Goal: Task Accomplishment & Management: Complete application form

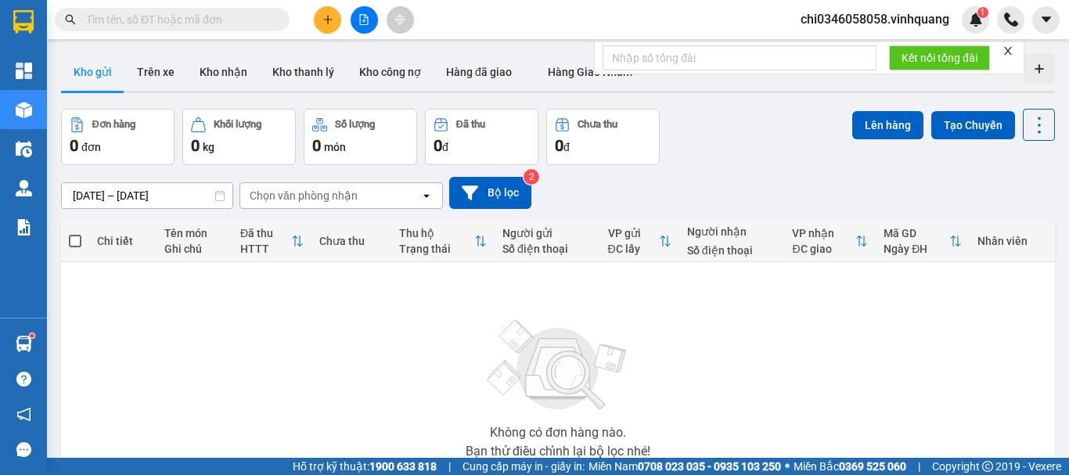
drag, startPoint x: 0, startPoint y: 0, endPoint x: 117, endPoint y: 20, distance: 118.2
click at [117, 22] on input "text" at bounding box center [178, 19] width 185 height 17
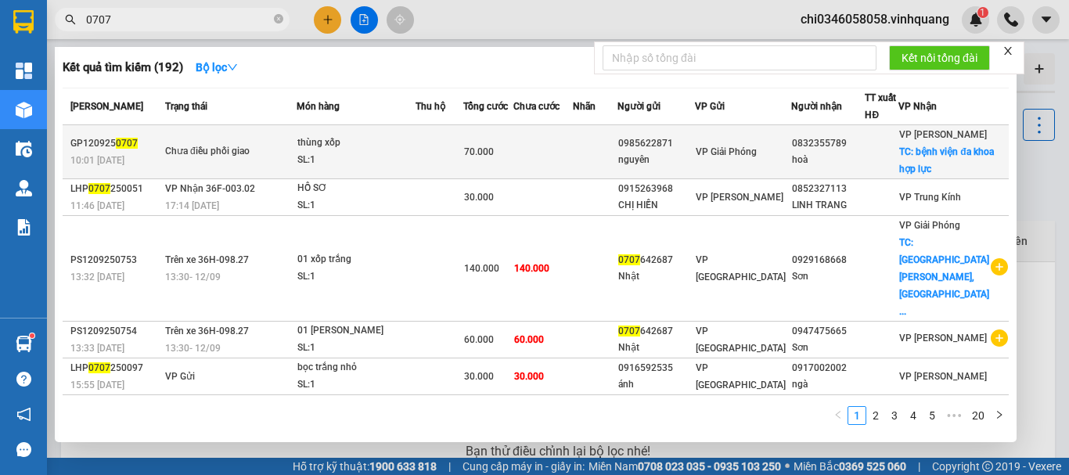
type input "0707"
click at [256, 160] on div "Chưa điều phối giao" at bounding box center [223, 151] width 117 height 17
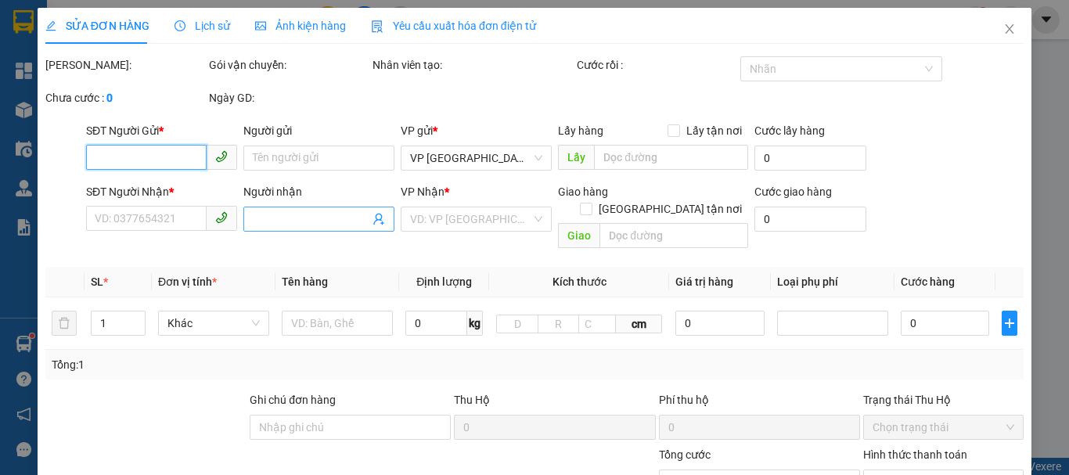
type input "0985622871"
type input "nguyên"
type input "0832355789"
type input "hoà"
checkbox input "true"
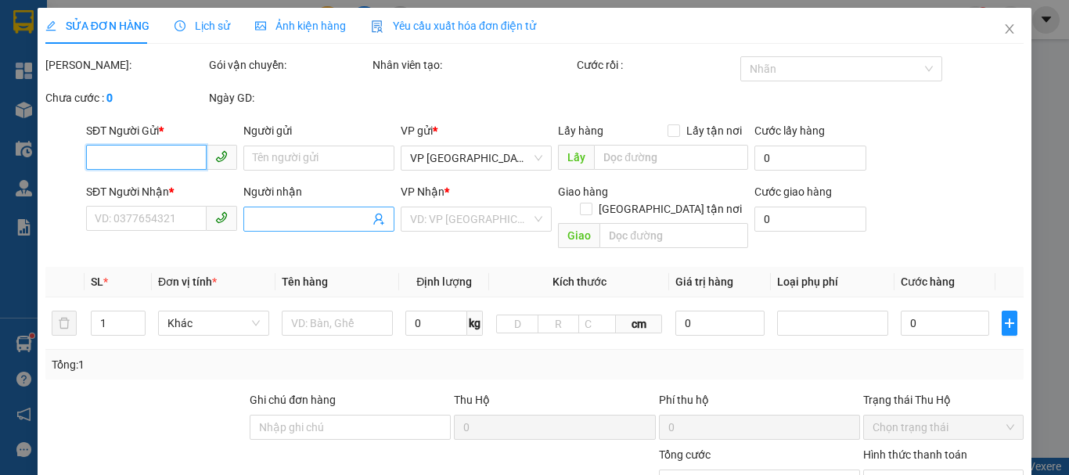
type input "bệnh viện đa khoa hợp lực"
type input "70.000"
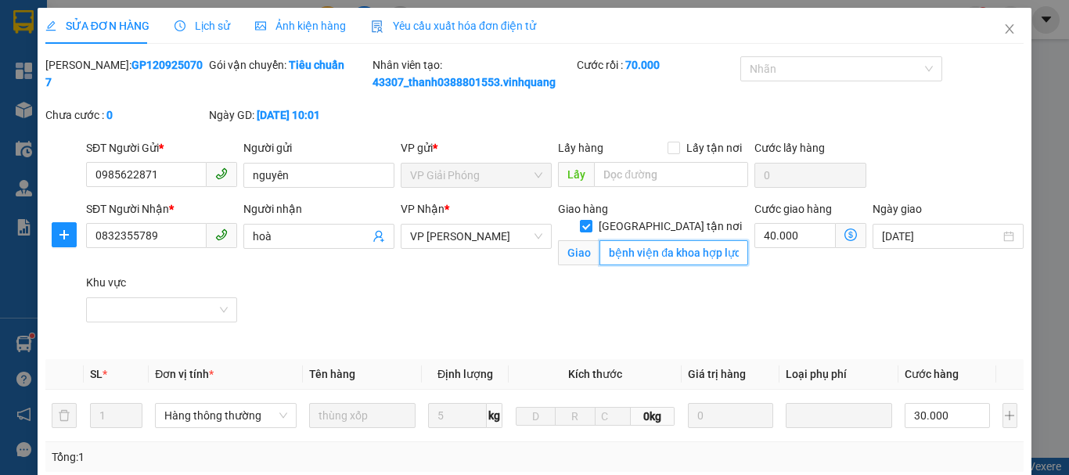
click at [629, 240] on input "bệnh viện đa khoa hợp lực" at bounding box center [673, 252] width 149 height 25
drag, startPoint x: 624, startPoint y: 233, endPoint x: 861, endPoint y: 232, distance: 236.3
click at [861, 232] on div "SĐT Người Nhận * 0832355789 Người nhận hoà VP Nhận * VP [PERSON_NAME] PHONG Gia…" at bounding box center [555, 273] width 944 height 147
click at [422, 293] on div "SĐT Người Nhận * 0832355789 Người nhận hoà VP Nhận * VP [PERSON_NAME] PHONG Gia…" at bounding box center [555, 273] width 944 height 147
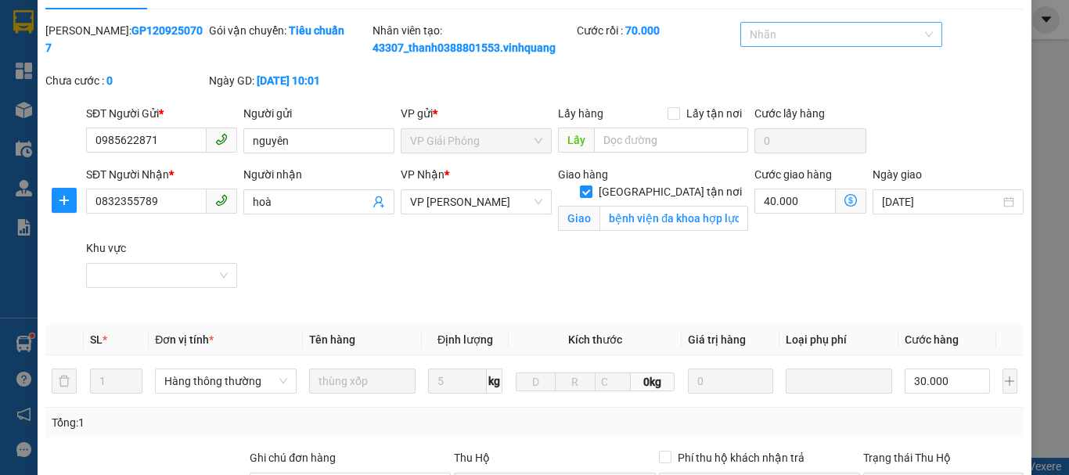
scroll to position [0, 0]
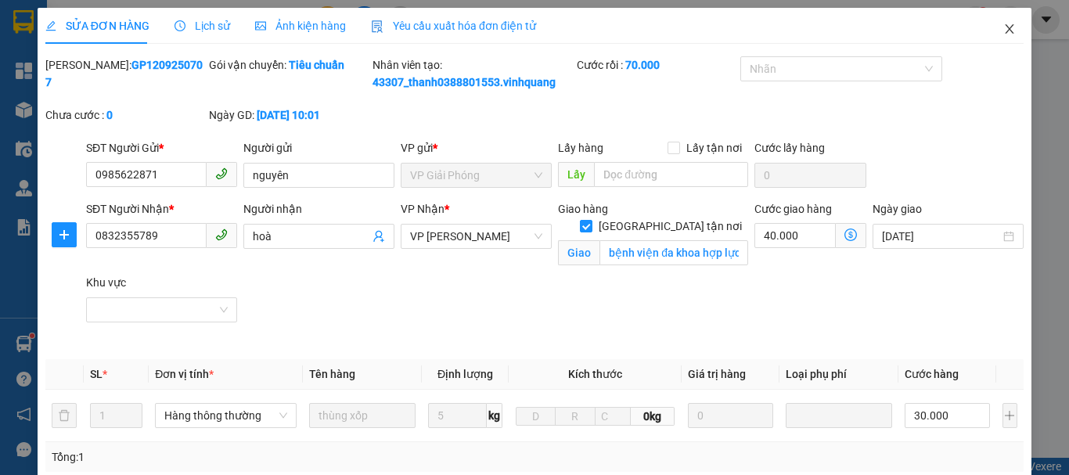
click at [1003, 25] on icon "close" at bounding box center [1009, 29] width 13 height 13
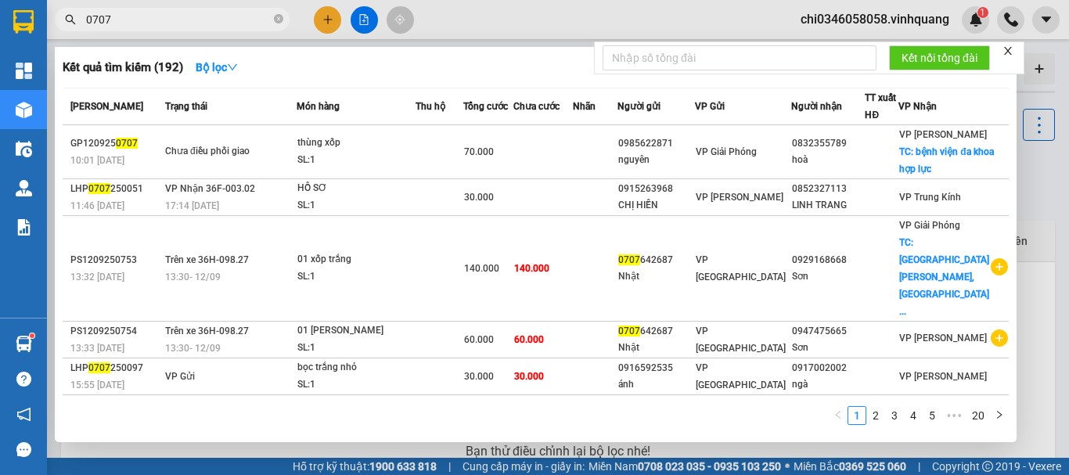
drag, startPoint x: 129, startPoint y: 18, endPoint x: 70, endPoint y: 20, distance: 59.5
click at [70, 20] on div "0707" at bounding box center [152, 19] width 305 height 23
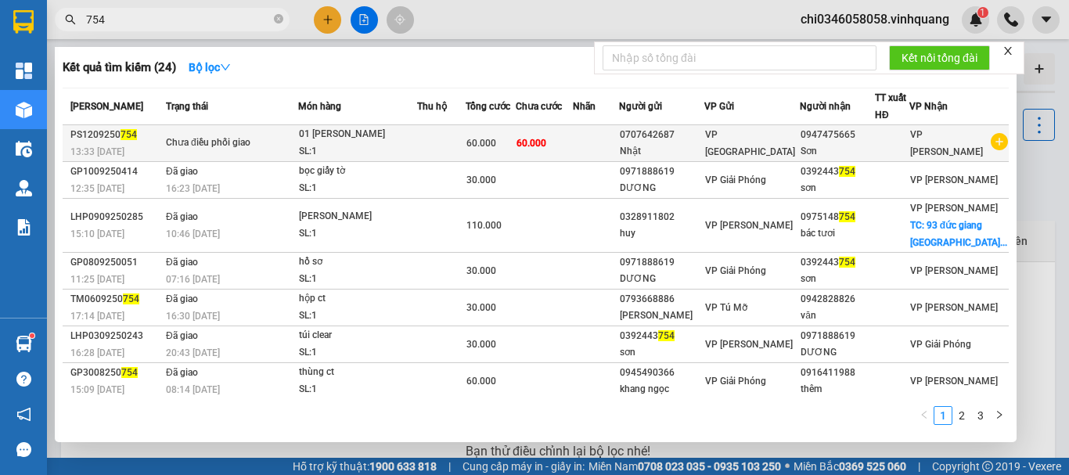
type input "754"
click at [255, 145] on div "Chưa điều phối giao" at bounding box center [224, 143] width 117 height 17
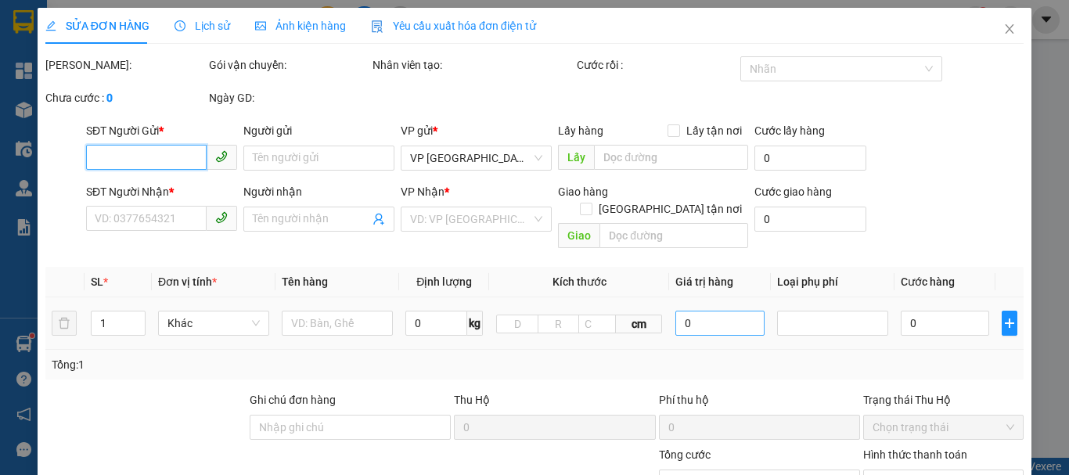
type input "0707642687"
type input "Nhật"
type input "0947475665"
type input "Sơn"
type input "60.000"
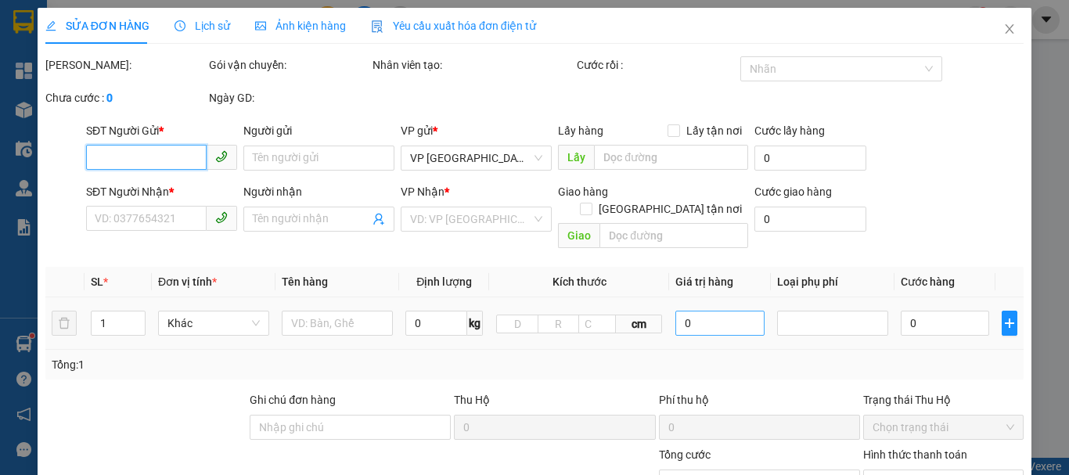
type input "60.000"
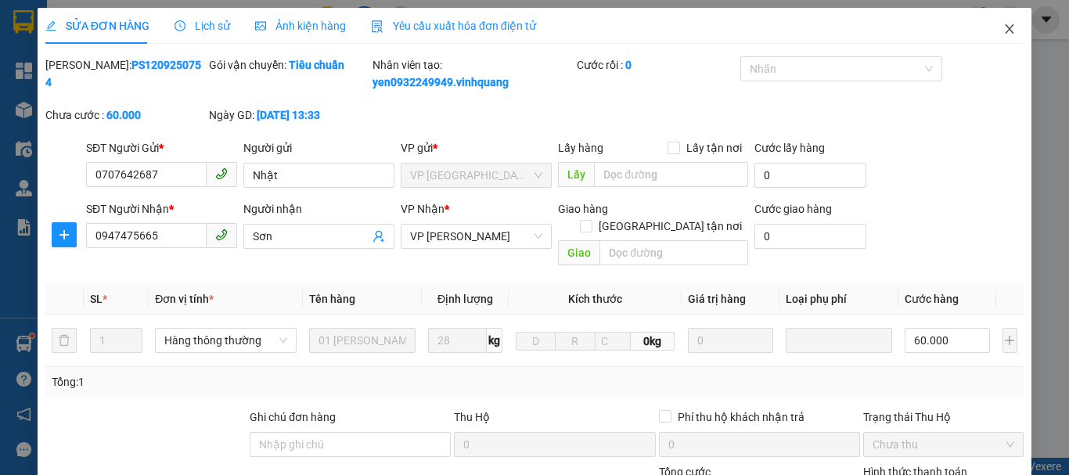
click at [1003, 27] on icon "close" at bounding box center [1009, 29] width 13 height 13
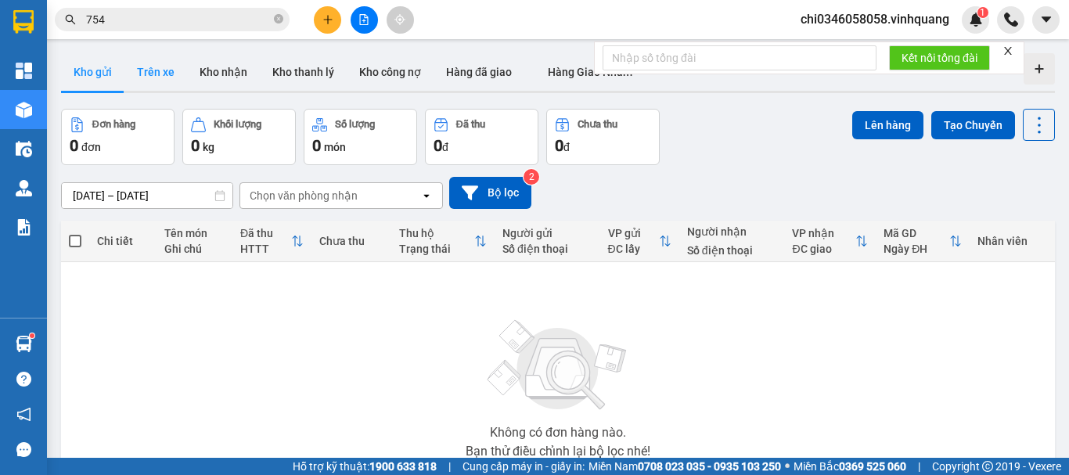
click at [153, 71] on button "Trên xe" at bounding box center [155, 72] width 63 height 38
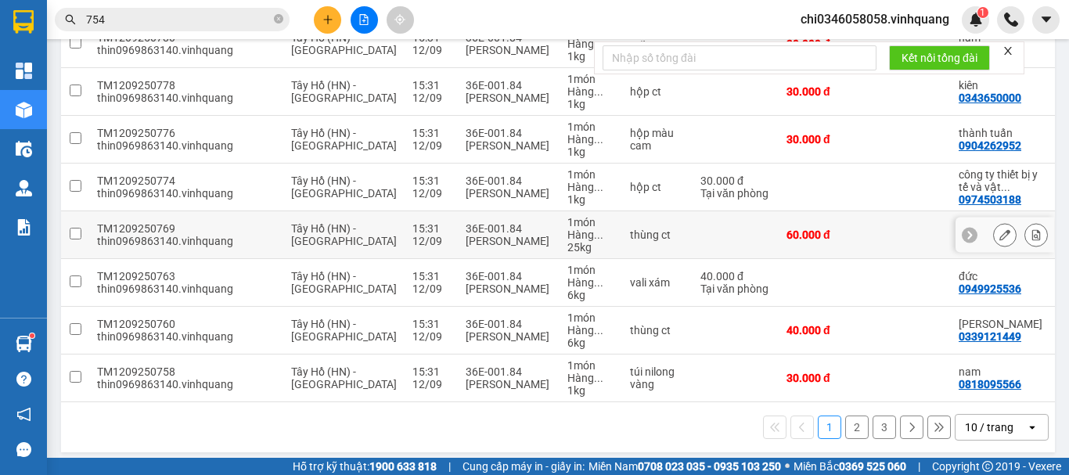
scroll to position [352, 0]
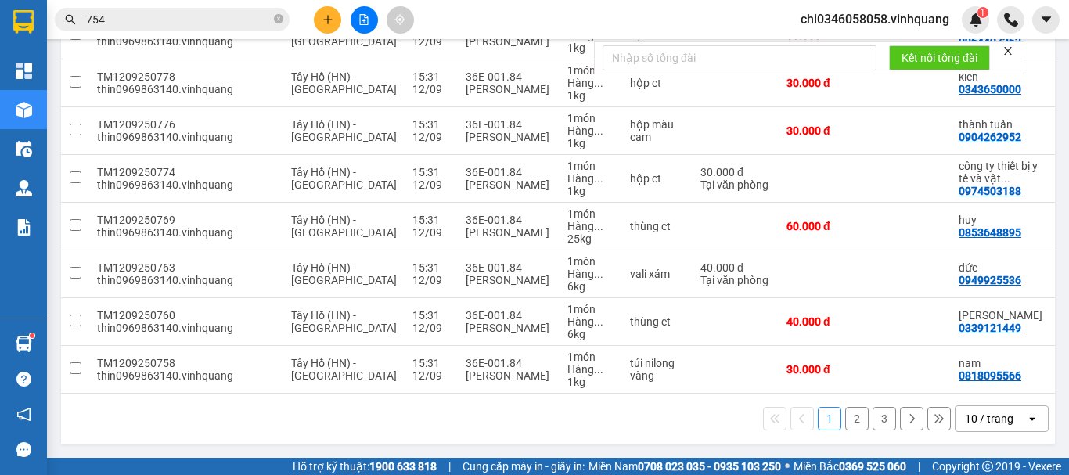
click at [847, 422] on button "2" at bounding box center [856, 418] width 23 height 23
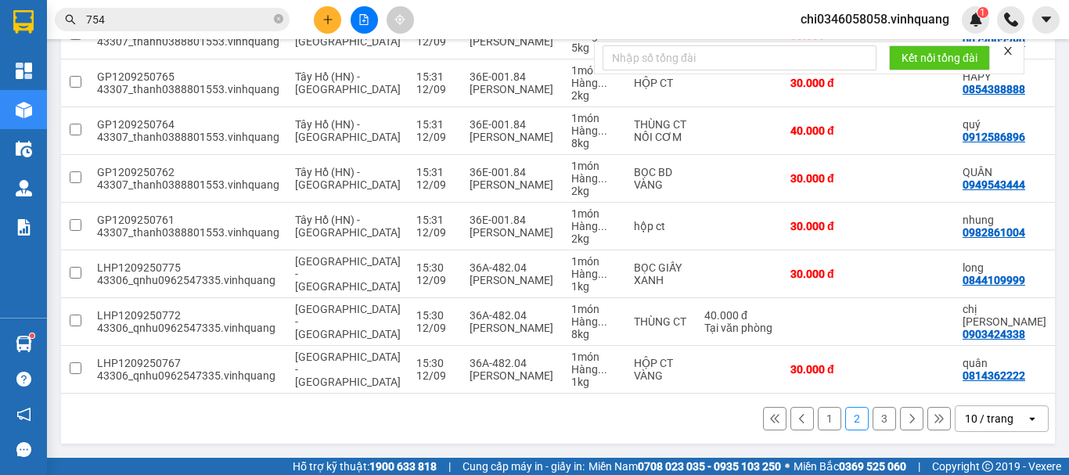
click at [872, 415] on button "3" at bounding box center [883, 418] width 23 height 23
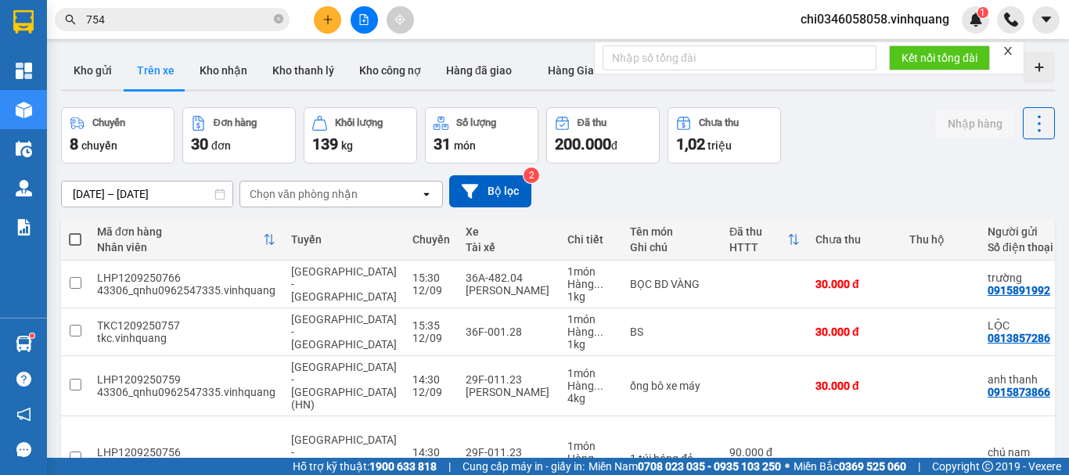
scroll to position [0, 0]
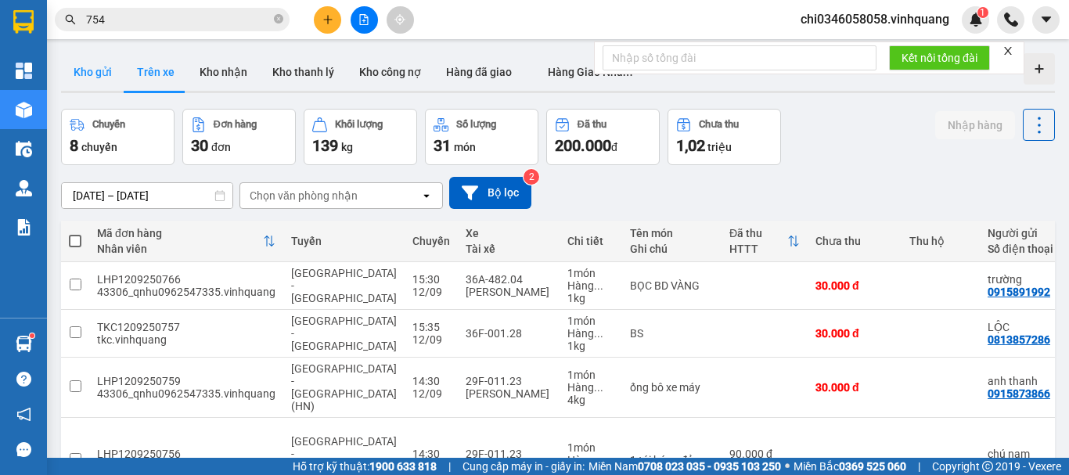
click at [96, 70] on button "Kho gửi" at bounding box center [92, 72] width 63 height 38
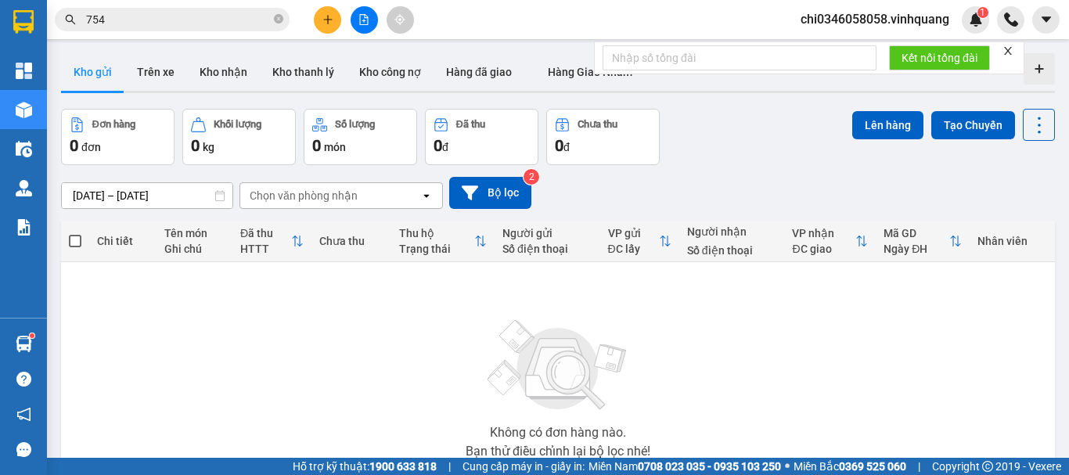
click at [135, 24] on input "754" at bounding box center [178, 19] width 185 height 17
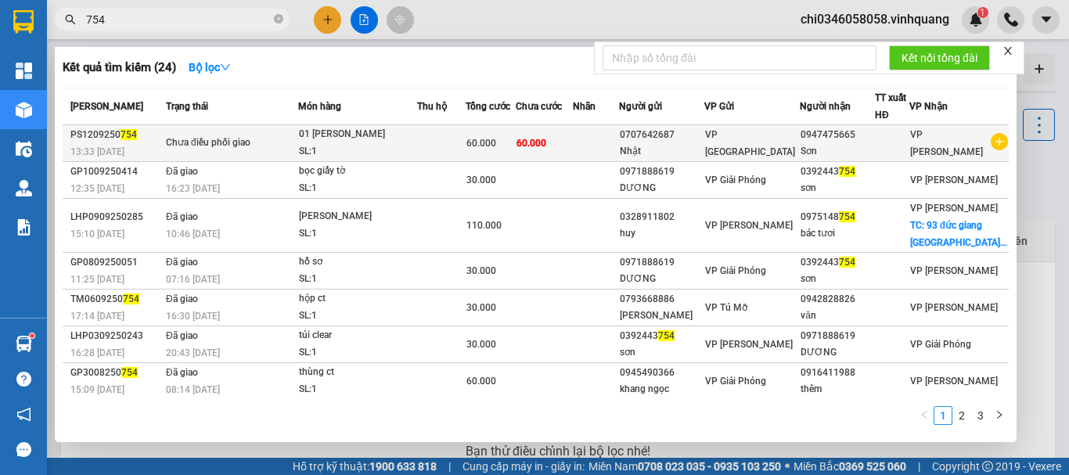
click at [703, 140] on div "0707642687" at bounding box center [662, 135] width 84 height 16
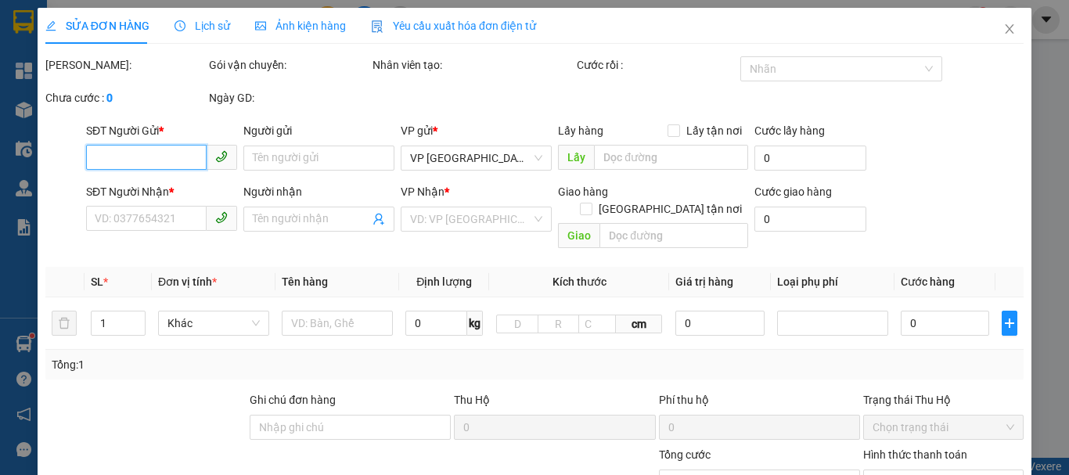
type input "0707642687"
type input "Nhật"
type input "0947475665"
type input "Sơn"
type input "60.000"
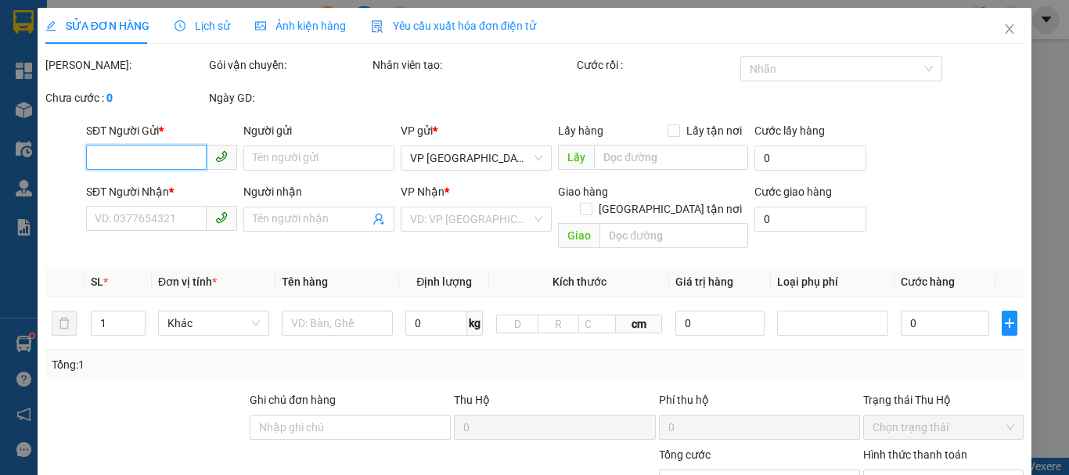
type input "60.000"
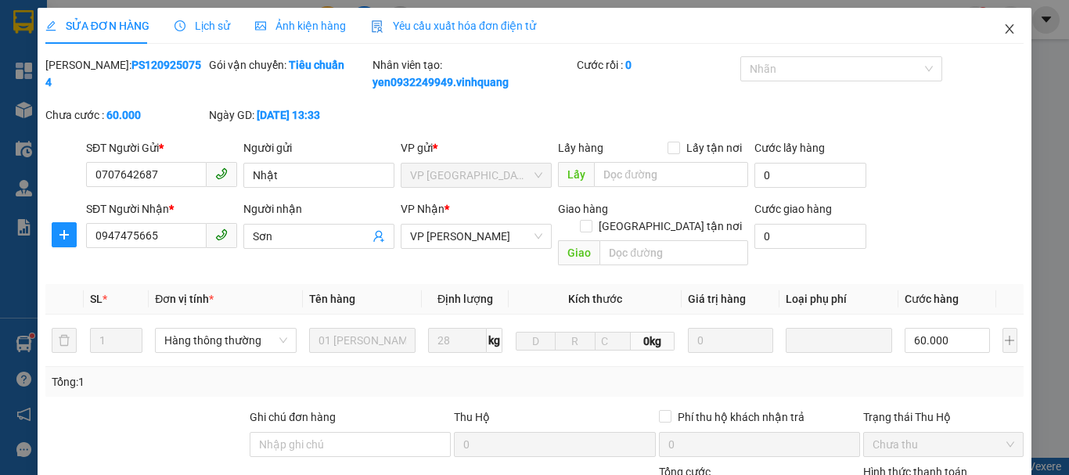
click at [1003, 25] on icon "close" at bounding box center [1009, 29] width 13 height 13
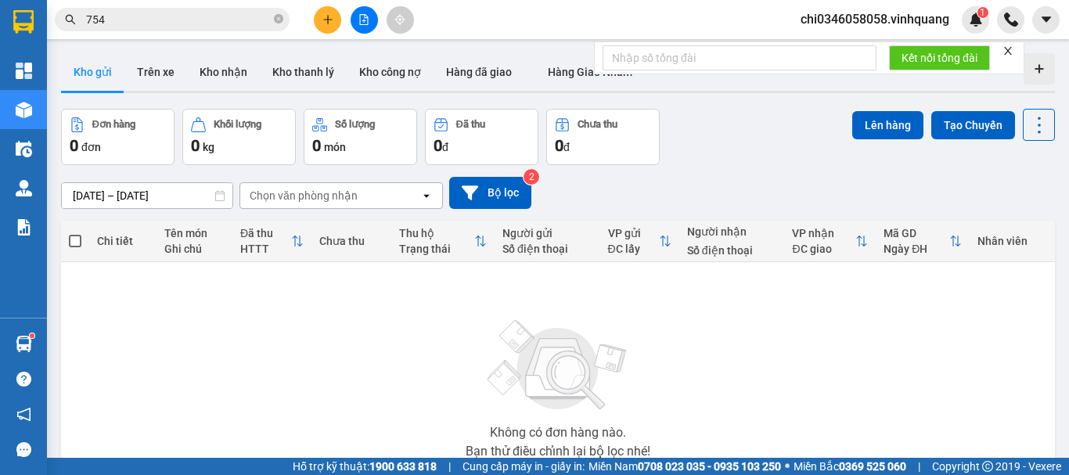
click at [136, 9] on span "754" at bounding box center [172, 19] width 235 height 23
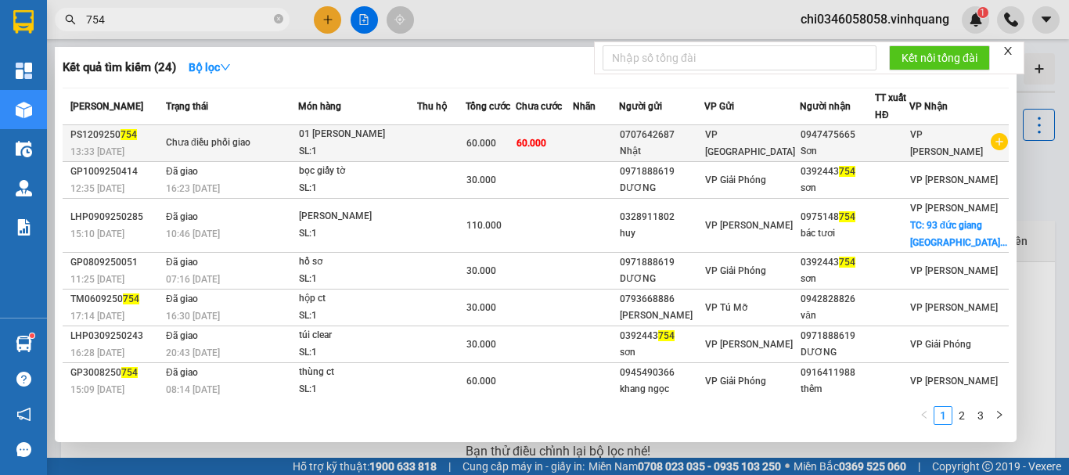
click at [365, 139] on div "01 [PERSON_NAME]" at bounding box center [357, 134] width 117 height 17
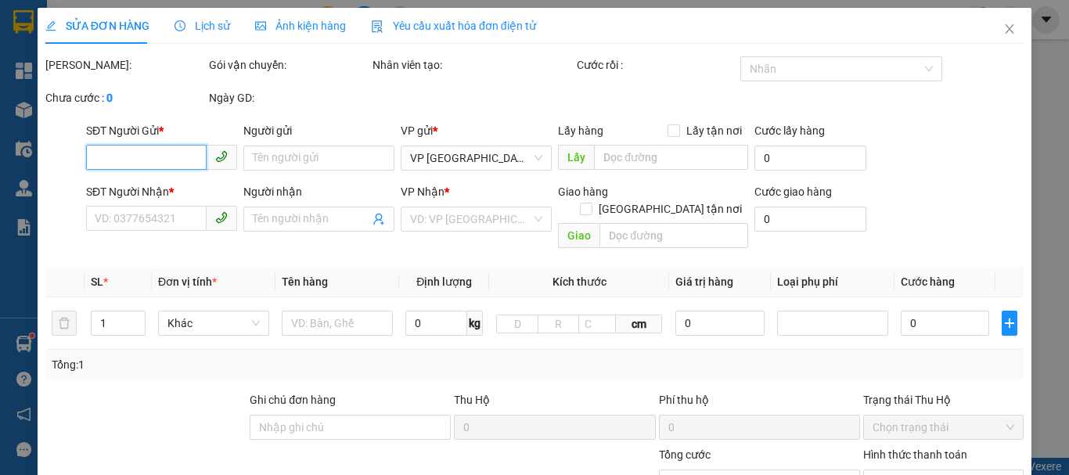
type input "0707642687"
type input "Nhật"
type input "0947475665"
type input "Sơn"
type input "60.000"
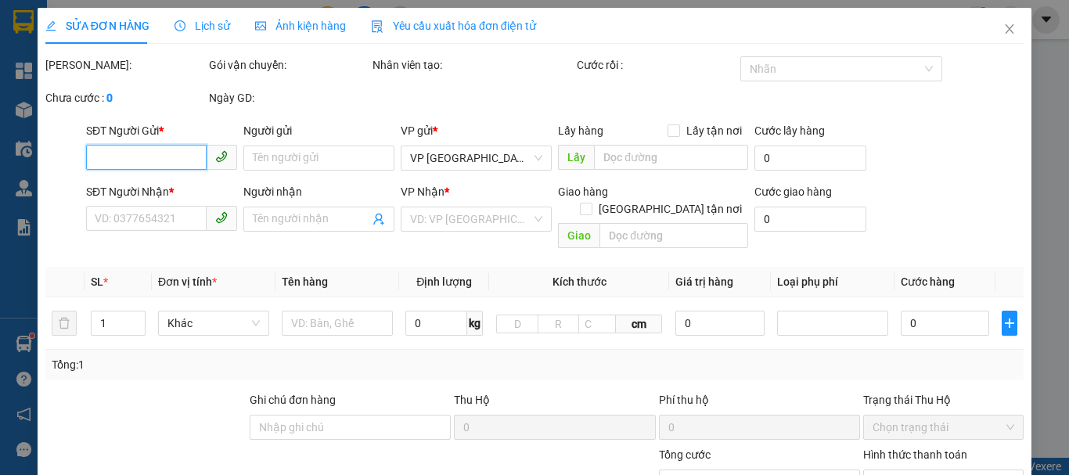
type input "60.000"
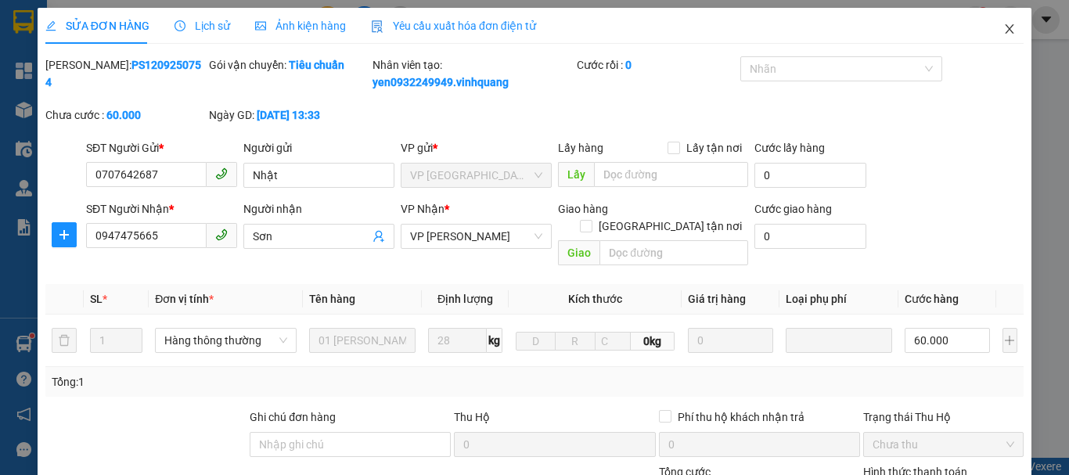
click at [1003, 26] on icon "close" at bounding box center [1009, 29] width 13 height 13
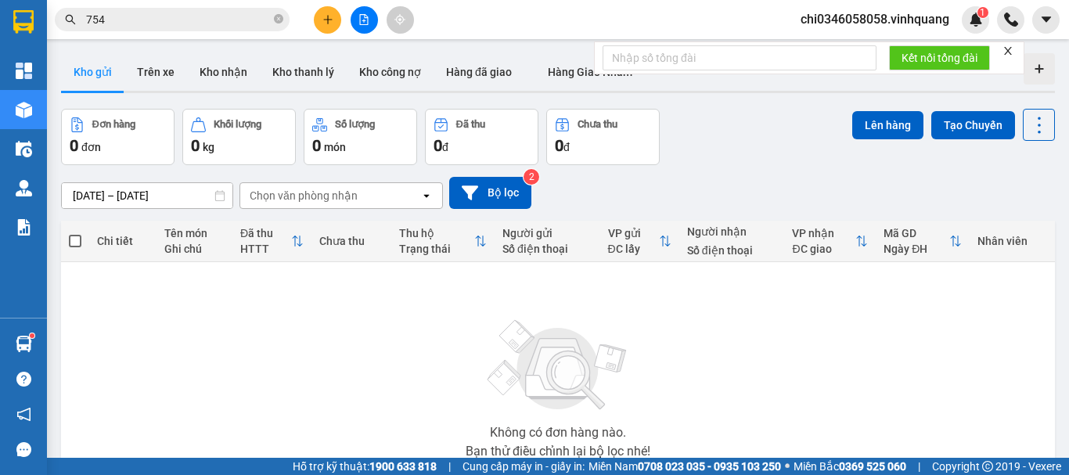
click at [125, 16] on input "754" at bounding box center [178, 19] width 185 height 17
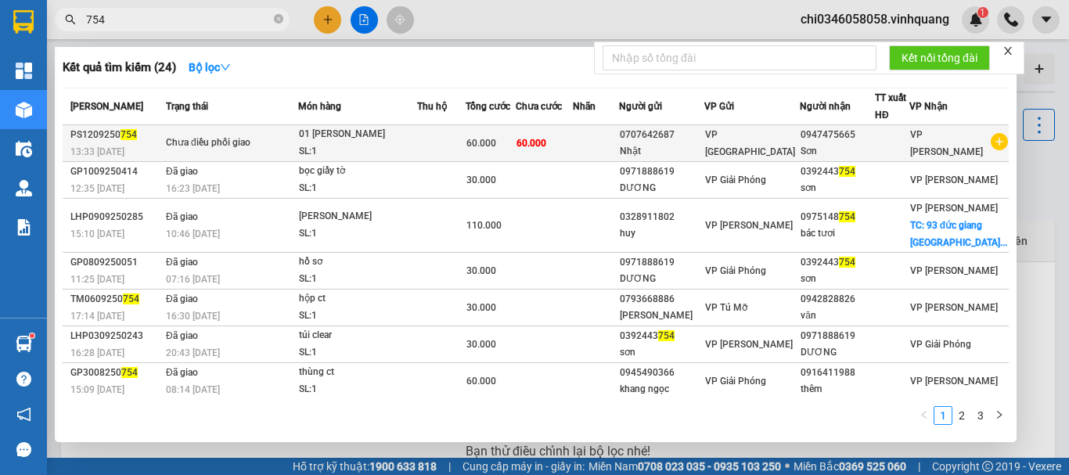
click at [229, 149] on div "Chưa điều phối giao" at bounding box center [224, 143] width 117 height 17
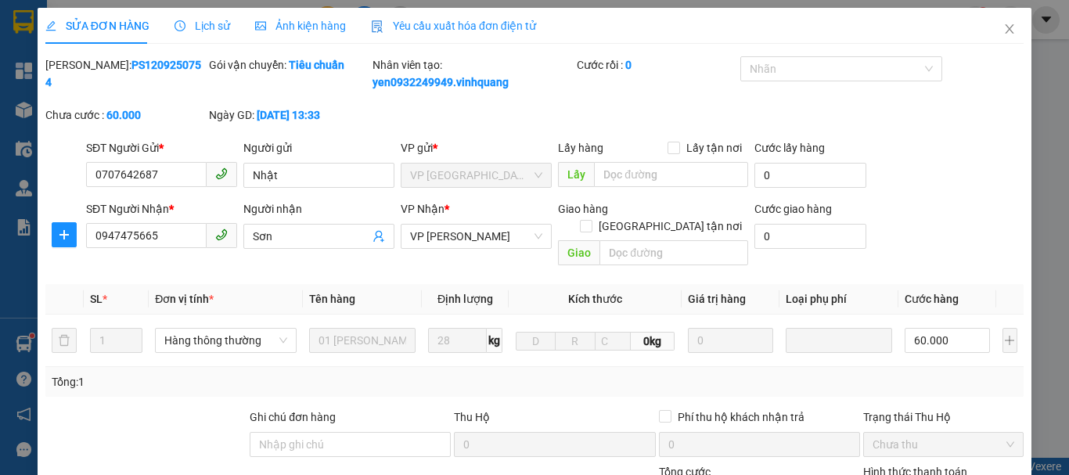
type input "0707642687"
type input "Nhật"
type input "0947475665"
type input "Sơn"
type input "60.000"
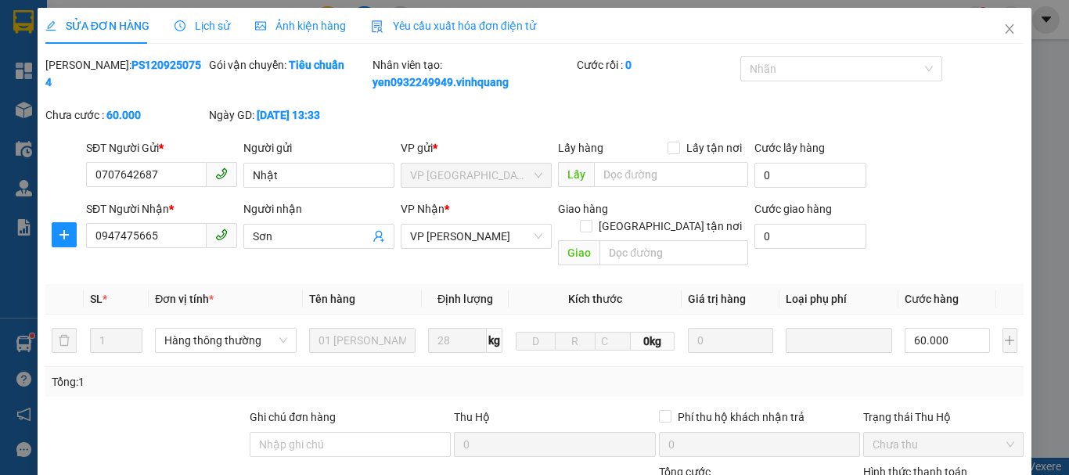
type input "60.000"
click at [206, 26] on span "Lịch sử" at bounding box center [202, 26] width 56 height 13
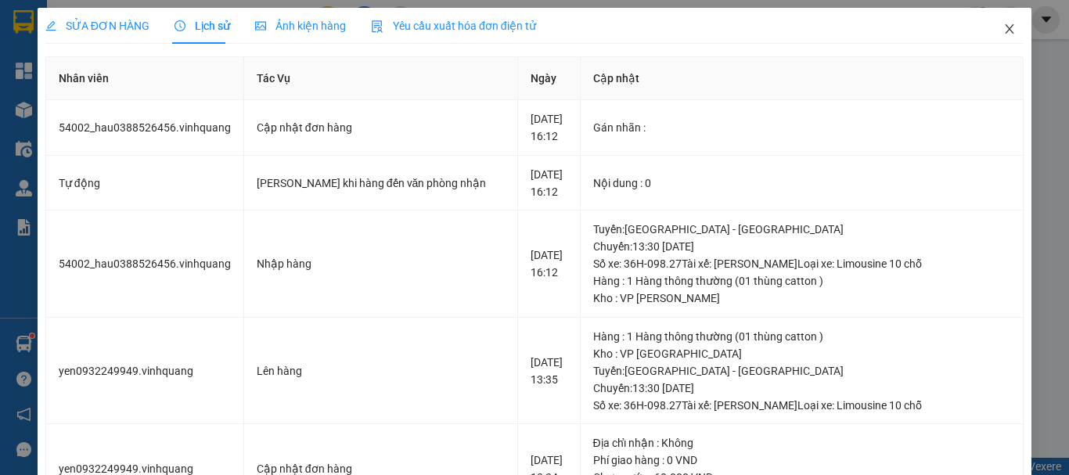
drag, startPoint x: 994, startPoint y: 27, endPoint x: 1068, endPoint y: 376, distance: 356.6
click at [1003, 27] on icon "close" at bounding box center [1009, 29] width 13 height 13
